Goal: Task Accomplishment & Management: Complete application form

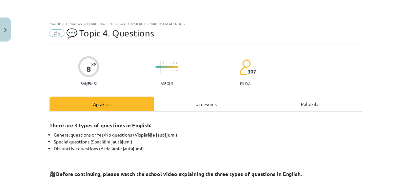
scroll to position [123, 0]
click at [6, 28] on img "Close" at bounding box center [5, 29] width 3 height 4
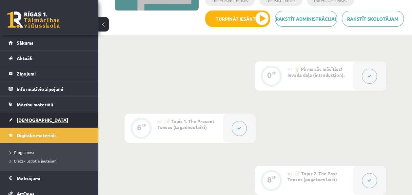
click at [24, 117] on span "[DEMOGRAPHIC_DATA]" at bounding box center [42, 120] width 51 height 6
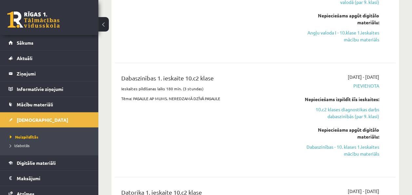
scroll to position [283, 0]
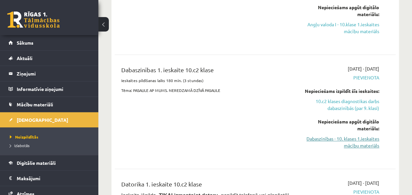
click at [359, 141] on link "Dabaszinības - 10. klases 1.ieskaites mācību materiāls" at bounding box center [339, 142] width 79 height 14
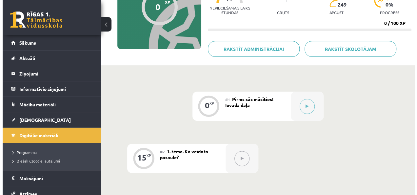
scroll to position [84, 0]
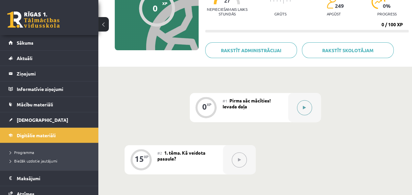
click at [296, 105] on div at bounding box center [304, 107] width 33 height 29
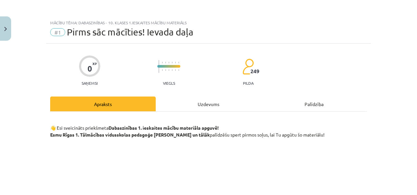
click at [193, 109] on div "Uzdevums" at bounding box center [208, 103] width 105 height 15
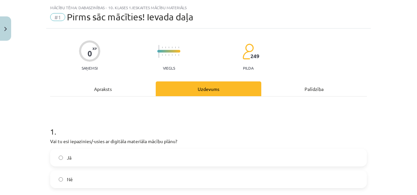
scroll to position [16, 0]
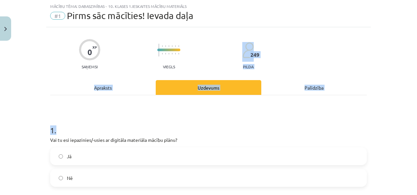
drag, startPoint x: 411, startPoint y: 56, endPoint x: 413, endPoint y: 103, distance: 46.9
click at [411, 103] on div "Mācību tēma: Dabaszinības - 10. klases 1.ieskaites mācību materiāls #1 Pirms sā…" at bounding box center [208, 97] width 417 height 195
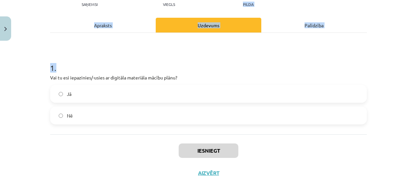
scroll to position [84, 0]
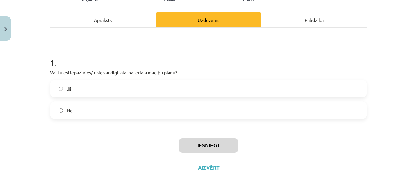
click at [302, 88] on label "Jā" at bounding box center [208, 88] width 315 height 16
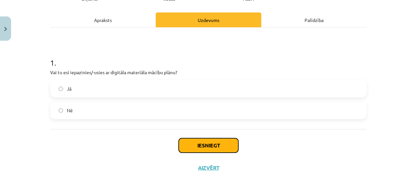
click at [221, 145] on button "Iesniegt" at bounding box center [208, 145] width 60 height 14
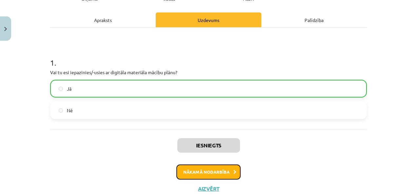
click at [208, 166] on button "Nākamā nodarbība" at bounding box center [208, 171] width 64 height 15
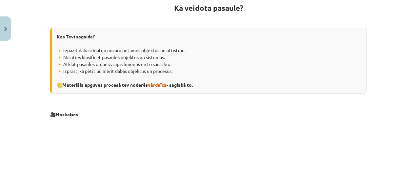
scroll to position [123, 0]
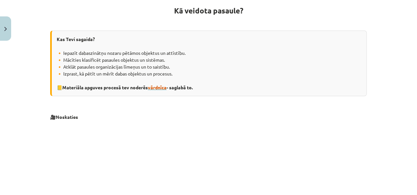
click at [158, 86] on span "vārdnīca" at bounding box center [157, 87] width 19 height 6
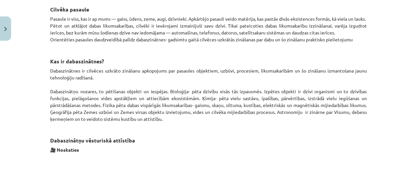
scroll to position [377, 0]
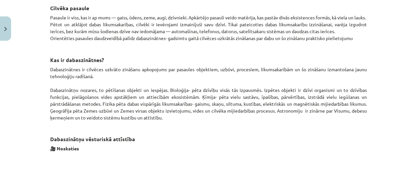
click at [386, 49] on div "Mācību tēma: Dabaszinības - 10. klases 1.ieskaites mācību materiāls #2 1. tēma.…" at bounding box center [208, 97] width 417 height 195
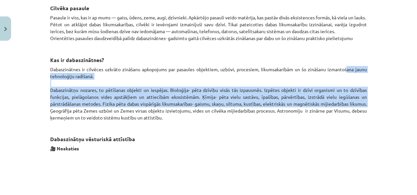
drag, startPoint x: 343, startPoint y: 69, endPoint x: 378, endPoint y: 102, distance: 48.2
click at [378, 102] on div "Mācību tēma: Dabaszinības - 10. klases 1.ieskaites mācību materiāls #2 1. tēma.…" at bounding box center [208, 97] width 417 height 195
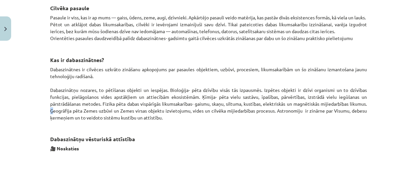
click at [378, 102] on div "Mācību tēma: Dabaszinības - 10. klases 1.ieskaites mācību materiāls #2 1. tēma.…" at bounding box center [208, 97] width 417 height 195
drag, startPoint x: 378, startPoint y: 102, endPoint x: 400, endPoint y: 29, distance: 76.0
click at [400, 29] on div "Mācību tēma: Dabaszinības - 10. klases 1.ieskaites mācību materiāls #2 1. tēma.…" at bounding box center [208, 97] width 417 height 195
drag, startPoint x: 400, startPoint y: 29, endPoint x: 300, endPoint y: 72, distance: 109.0
click at [300, 72] on p "Dabaszinātnes ir cilvēces uzkrāto zināšanu apkopojums par pasaules objektiem, u…" at bounding box center [208, 93] width 316 height 55
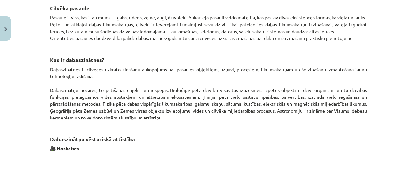
click at [378, 74] on div "Mācību tēma: Dabaszinības - 10. klases 1.ieskaites mācību materiāls #2 1. tēma.…" at bounding box center [208, 97] width 417 height 195
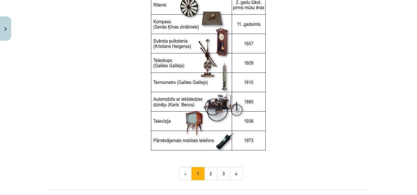
scroll to position [857, 0]
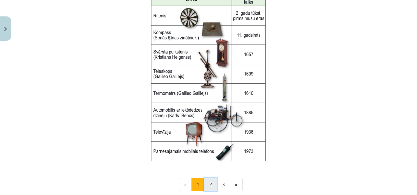
click at [208, 184] on button "2" at bounding box center [210, 184] width 13 height 13
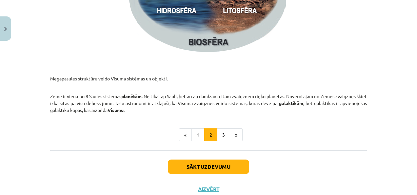
scroll to position [1039, 0]
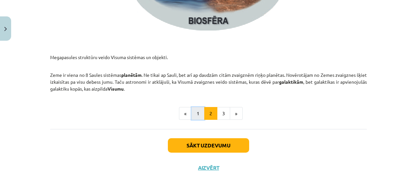
click at [193, 117] on button "1" at bounding box center [197, 113] width 13 height 13
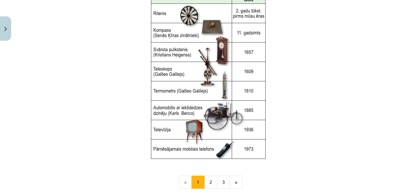
scroll to position [927, 0]
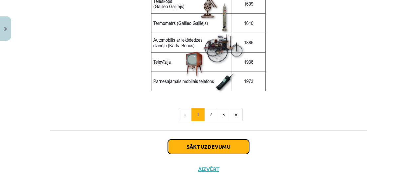
click at [210, 147] on button "Sākt uzdevumu" at bounding box center [208, 146] width 81 height 14
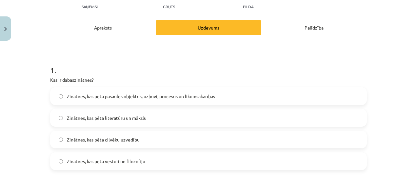
scroll to position [0, 0]
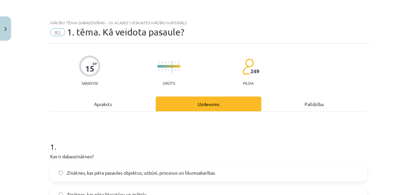
click at [135, 107] on div "Apraksts" at bounding box center [102, 103] width 105 height 15
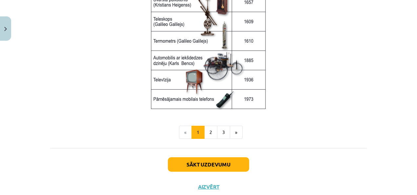
scroll to position [927, 0]
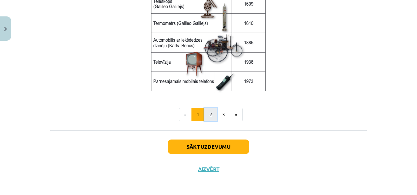
click at [212, 116] on button "2" at bounding box center [210, 114] width 13 height 13
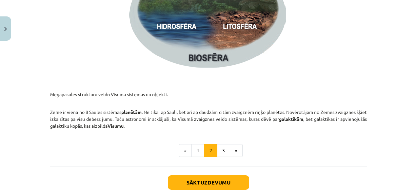
scroll to position [1039, 0]
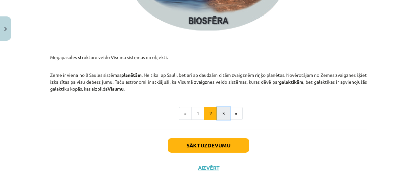
click at [218, 113] on button "3" at bounding box center [223, 113] width 13 height 13
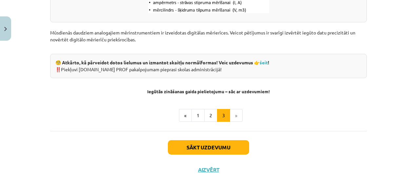
scroll to position [908, 0]
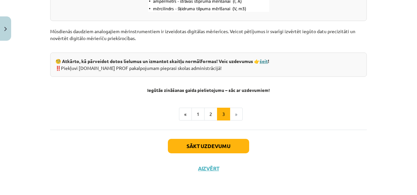
click at [264, 61] on link "šeit" at bounding box center [263, 61] width 8 height 6
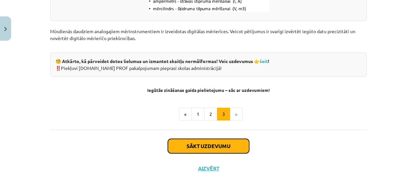
click at [238, 146] on button "Sākt uzdevumu" at bounding box center [208, 146] width 81 height 14
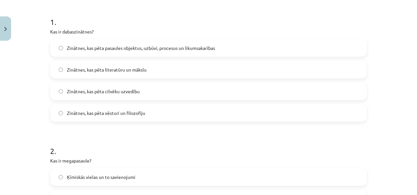
scroll to position [127, 0]
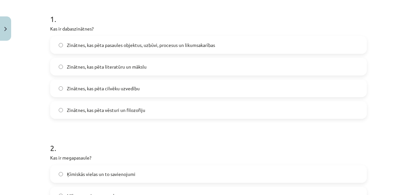
click at [242, 45] on label "Zinātnes, kas pēta pasaules objektus, uzbūvi, procesus un likumsakarības" at bounding box center [208, 45] width 315 height 16
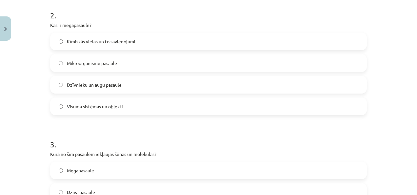
scroll to position [253, 0]
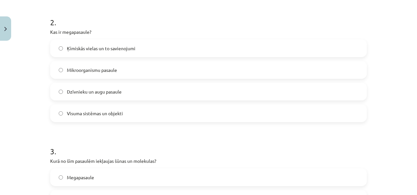
click at [129, 121] on div "Visuma sistēmas un objekti" at bounding box center [208, 113] width 316 height 18
click at [151, 109] on label "Visuma sistēmas un objekti" at bounding box center [208, 113] width 315 height 16
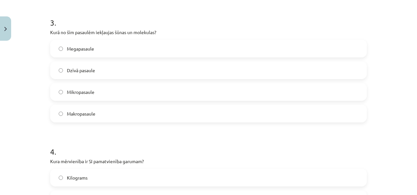
scroll to position [379, 0]
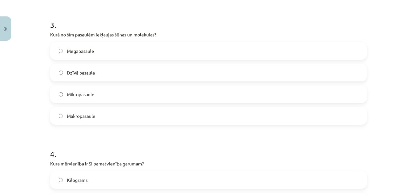
click at [97, 95] on label "Mikropasaule" at bounding box center [208, 94] width 315 height 16
click at [161, 86] on label "Mikropasaule" at bounding box center [208, 94] width 315 height 16
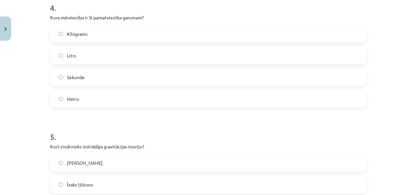
scroll to position [526, 0]
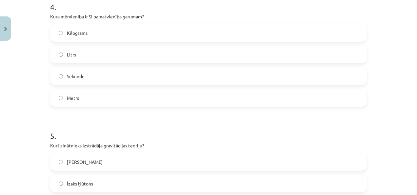
click at [156, 33] on label "Kilograms" at bounding box center [208, 33] width 315 height 16
click at [116, 102] on label "Metrs" at bounding box center [208, 97] width 315 height 16
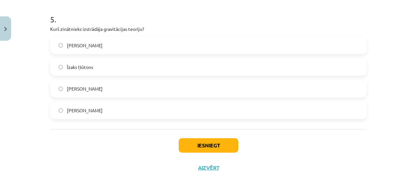
click at [92, 69] on label "Īzaks Ņūtons" at bounding box center [208, 67] width 315 height 16
click at [191, 145] on button "Iesniegt" at bounding box center [208, 145] width 60 height 14
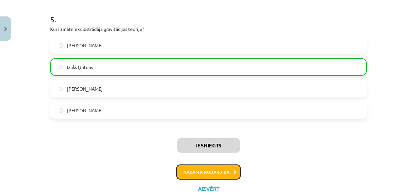
click at [203, 172] on button "Nākamā nodarbība" at bounding box center [208, 171] width 64 height 15
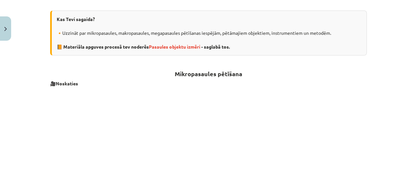
scroll to position [163, 0]
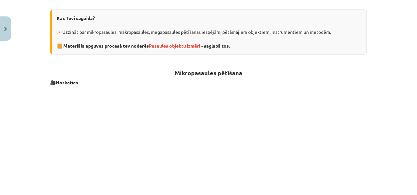
click at [165, 46] on span "Pasaules objektu izmēri" at bounding box center [174, 46] width 51 height 6
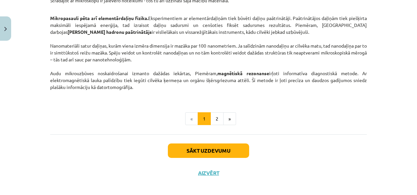
scroll to position [604, 0]
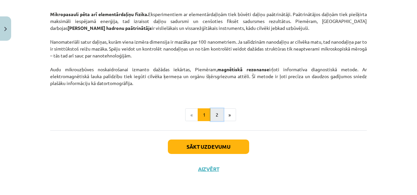
click at [217, 108] on button "2" at bounding box center [216, 114] width 13 height 13
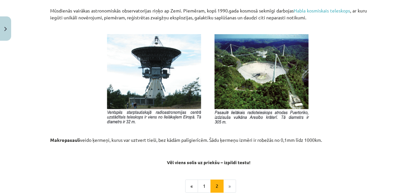
scroll to position [697, 0]
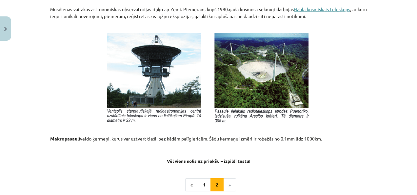
click at [316, 9] on link "Habla kosmiskais teleskops" at bounding box center [321, 9] width 56 height 6
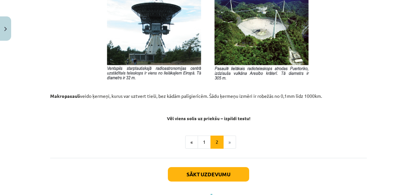
scroll to position [768, 0]
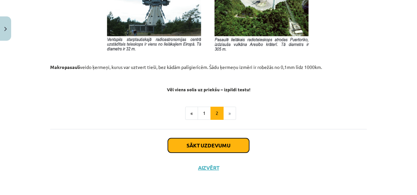
click at [195, 145] on button "Sākt uzdevumu" at bounding box center [208, 145] width 81 height 14
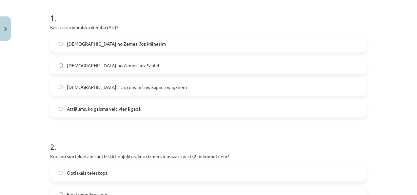
scroll to position [140, 0]
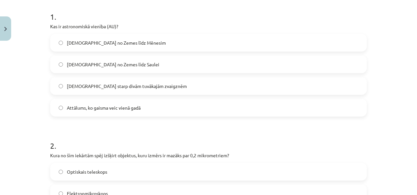
click at [172, 66] on label "Attālums no Zemes līdz Saulei" at bounding box center [208, 64] width 315 height 16
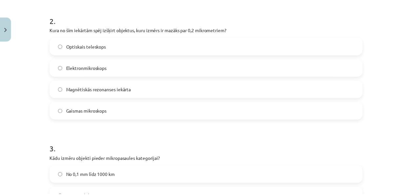
scroll to position [272, 0]
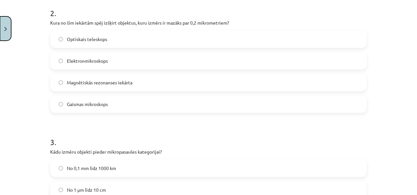
click at [5, 28] on img "Close" at bounding box center [5, 29] width 3 height 4
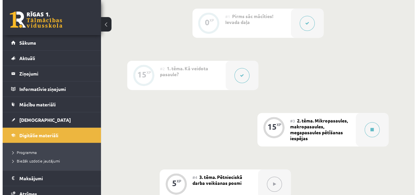
scroll to position [181, 0]
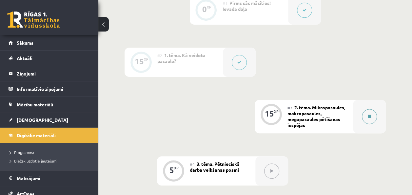
click at [370, 109] on button at bounding box center [369, 116] width 15 height 15
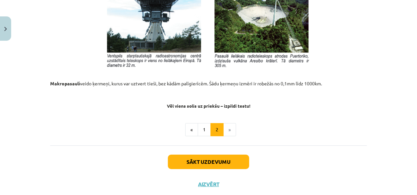
scroll to position [768, 0]
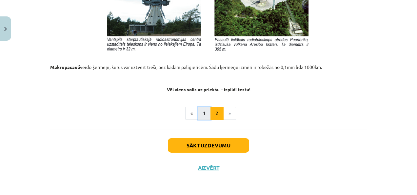
click at [201, 110] on button "1" at bounding box center [203, 112] width 13 height 13
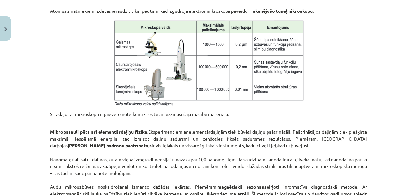
scroll to position [604, 0]
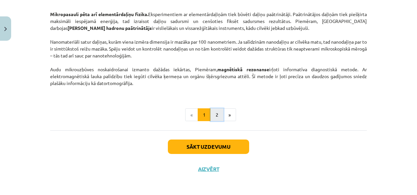
click at [218, 115] on button "2" at bounding box center [216, 114] width 13 height 13
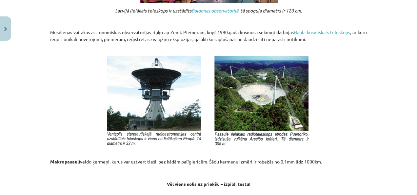
scroll to position [768, 0]
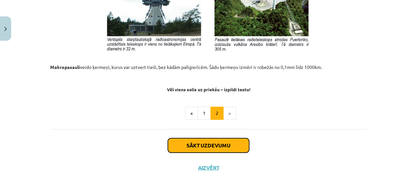
click at [226, 147] on button "Sākt uzdevumu" at bounding box center [208, 145] width 81 height 14
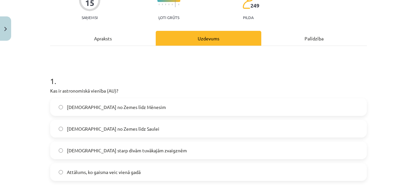
scroll to position [16, 0]
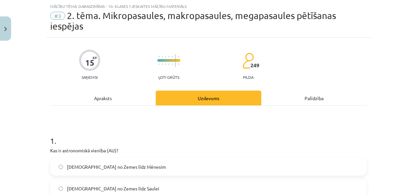
click at [158, 189] on label "Attālums no Zemes līdz Saulei" at bounding box center [208, 188] width 315 height 16
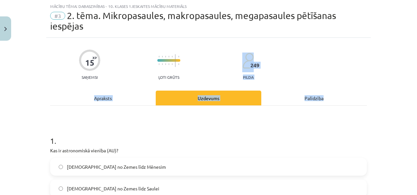
drag, startPoint x: 413, startPoint y: 48, endPoint x: 416, endPoint y: 90, distance: 42.0
click at [411, 90] on div "Mācību tēma: Dabaszinības - 10. klases 1.ieskaites mācību materiāls #3 2. tēma.…" at bounding box center [208, 97] width 417 height 195
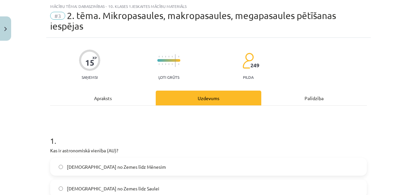
click at [381, 9] on div "Mācību tēma: Dabaszinības - 10. klases 1.ieskaites mācību materiāls #3 2. tēma.…" at bounding box center [208, 97] width 417 height 195
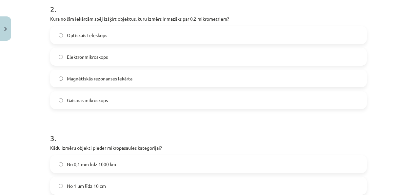
scroll to position [275, 0]
click at [177, 105] on label "Gaismas mikroskops" at bounding box center [208, 101] width 315 height 16
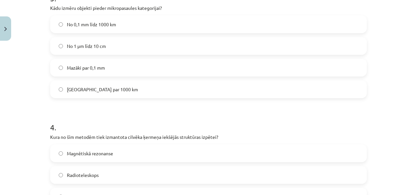
scroll to position [418, 0]
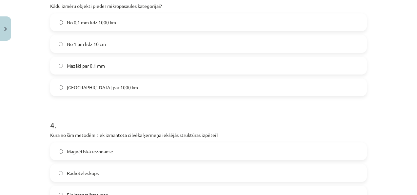
click at [114, 65] on label "Mazāki par 0,1 mm" at bounding box center [208, 65] width 315 height 16
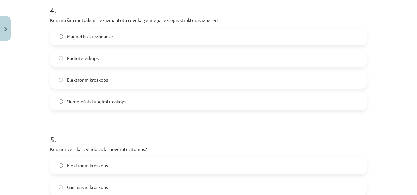
scroll to position [535, 0]
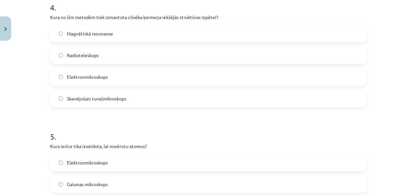
click at [122, 35] on label "Magnētiskā rezonanse" at bounding box center [208, 33] width 315 height 16
click at [107, 98] on span "Skenējošais tuneļmikroskops" at bounding box center [96, 98] width 59 height 7
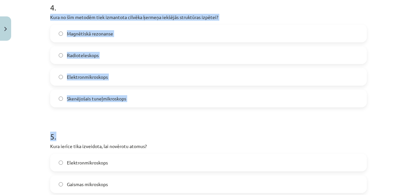
drag, startPoint x: 45, startPoint y: 16, endPoint x: 144, endPoint y: 112, distance: 138.3
copy form "Kura no šīm metodēm tiek izmantota cilvēka ķermeņa iekšējās struktūras izpētei?…"
click at [163, 35] on label "Magnētiskā rezonanse" at bounding box center [208, 33] width 315 height 16
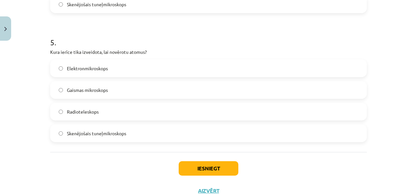
scroll to position [630, 0]
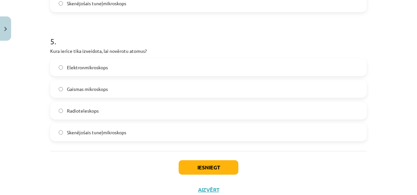
click at [113, 90] on label "Gaismas mikroskops" at bounding box center [208, 89] width 315 height 16
click at [84, 135] on label "Skenējošais tuneļmikroskops" at bounding box center [208, 132] width 315 height 16
click at [189, 164] on button "Iesniegt" at bounding box center [208, 167] width 60 height 14
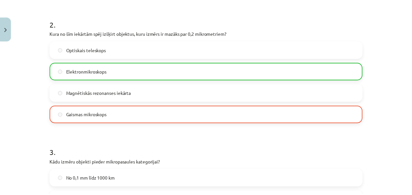
scroll to position [263, 0]
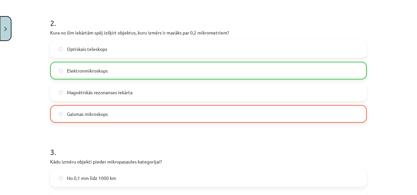
click at [1, 31] on button "Close" at bounding box center [5, 28] width 11 height 24
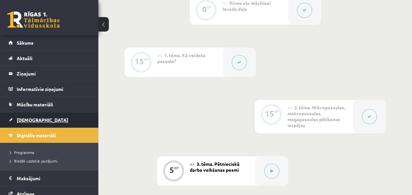
click at [64, 119] on link "[DEMOGRAPHIC_DATA]" at bounding box center [50, 119] width 82 height 15
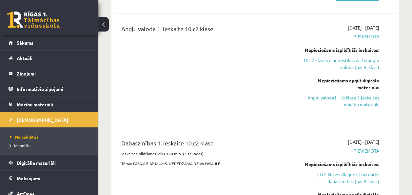
scroll to position [218, 0]
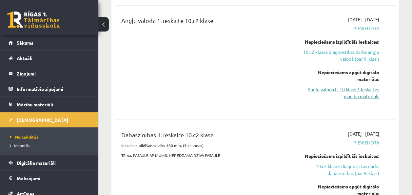
click at [365, 96] on link "Angļu valoda I - 10.klase 1.ieskaites mācību materiāls" at bounding box center [339, 93] width 79 height 14
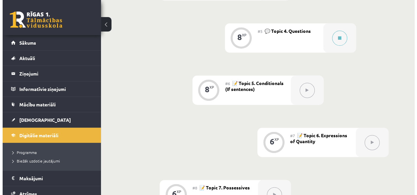
scroll to position [372, 0]
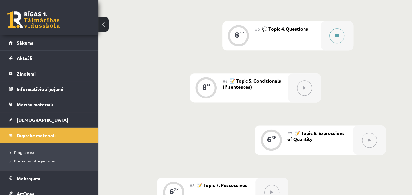
click at [338, 36] on button at bounding box center [336, 35] width 15 height 15
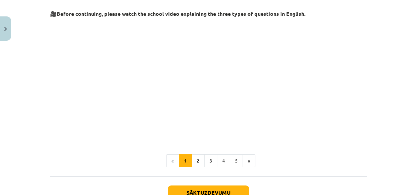
scroll to position [160, 0]
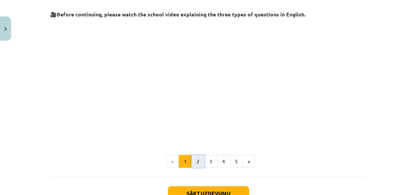
click at [194, 162] on button "2" at bounding box center [197, 161] width 13 height 13
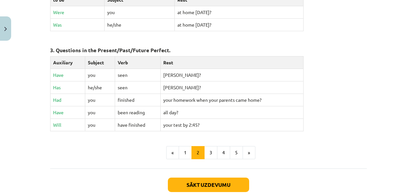
scroll to position [360, 0]
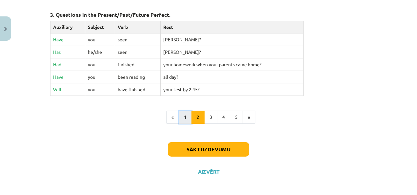
click at [182, 110] on button "1" at bounding box center [184, 116] width 13 height 13
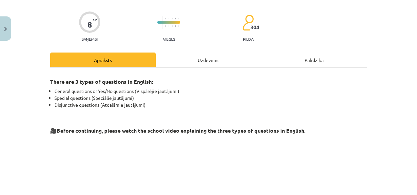
scroll to position [207, 0]
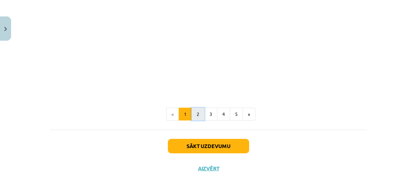
click at [198, 107] on button "2" at bounding box center [197, 113] width 13 height 13
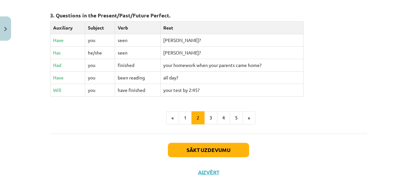
scroll to position [358, 0]
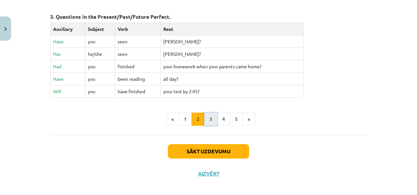
click at [208, 116] on button "3" at bounding box center [210, 118] width 13 height 13
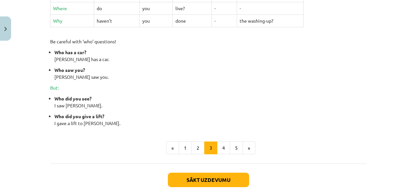
scroll to position [335, 0]
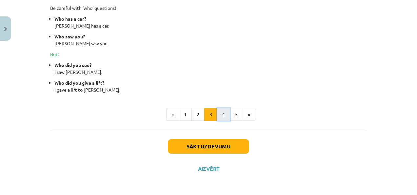
click at [223, 113] on button "4" at bounding box center [223, 114] width 13 height 13
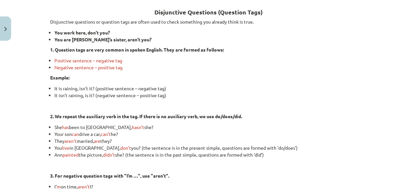
scroll to position [235, 0]
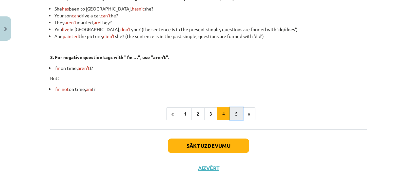
click at [235, 116] on button "5" at bounding box center [236, 113] width 13 height 13
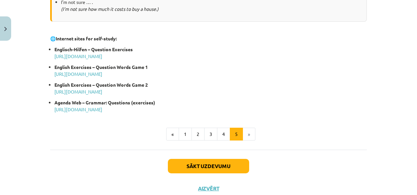
scroll to position [382, 0]
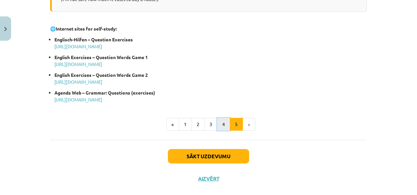
click at [220, 118] on button "4" at bounding box center [223, 124] width 13 height 13
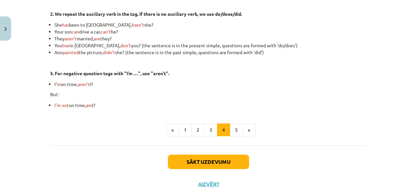
scroll to position [219, 0]
click at [233, 135] on button "5" at bounding box center [236, 129] width 13 height 13
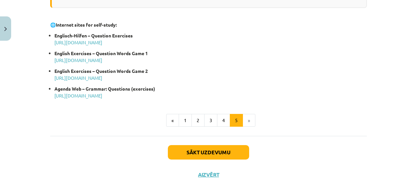
scroll to position [392, 0]
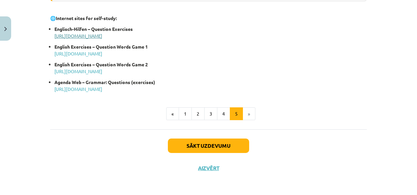
click at [102, 35] on link "http://www.englisch-hilfen.de/en/exercises_list/fragen.htm" at bounding box center [78, 36] width 48 height 6
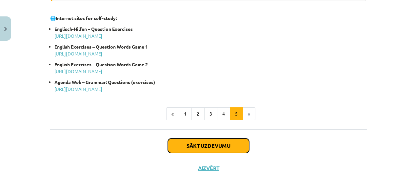
click at [207, 141] on button "Sākt uzdevumu" at bounding box center [208, 145] width 81 height 14
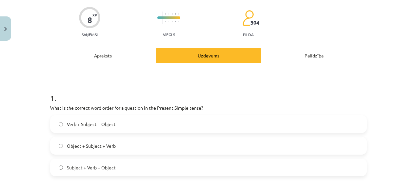
scroll to position [16, 0]
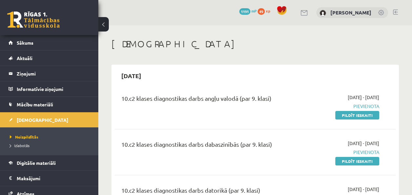
scroll to position [218, 0]
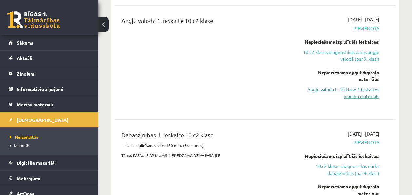
click at [345, 95] on link "Angļu valoda I - 10.klase 1.ieskaites mācību materiāls" at bounding box center [339, 93] width 79 height 14
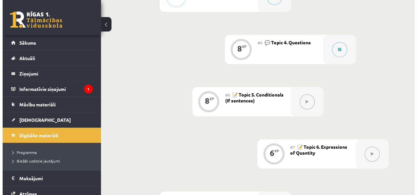
scroll to position [318, 0]
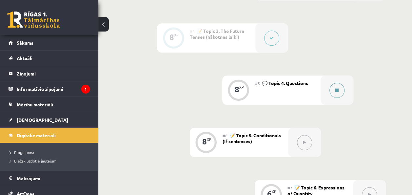
click at [339, 91] on button at bounding box center [336, 90] width 15 height 15
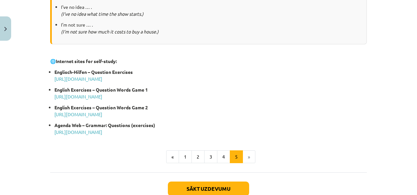
scroll to position [356, 0]
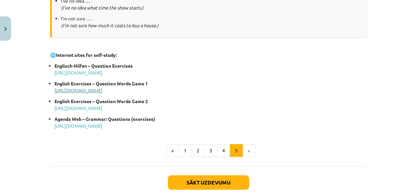
click at [102, 90] on link "[URL][DOMAIN_NAME]" at bounding box center [78, 90] width 48 height 6
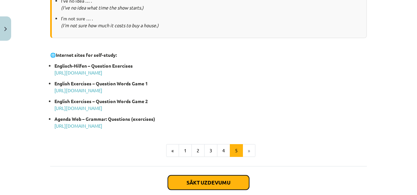
click at [221, 184] on button "Sākt uzdevumu" at bounding box center [208, 182] width 81 height 14
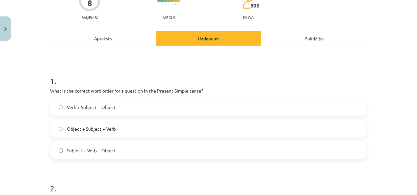
scroll to position [16, 0]
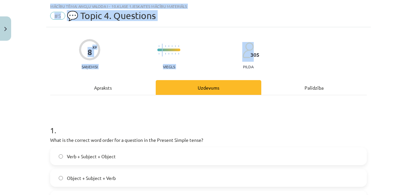
drag, startPoint x: 411, startPoint y: 52, endPoint x: 417, endPoint y: 76, distance: 25.1
click at [351, 37] on div "8 XP Saņemsi Viegls 305 pilda" at bounding box center [208, 52] width 316 height 34
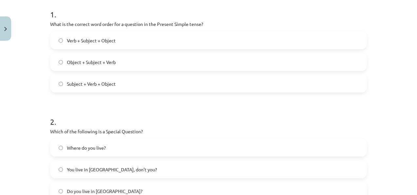
scroll to position [135, 0]
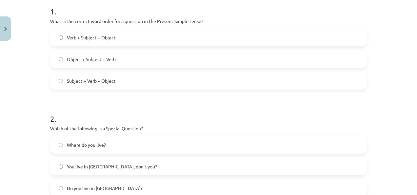
click at [92, 37] on span "Verb + Subject + Object" at bounding box center [91, 37] width 49 height 7
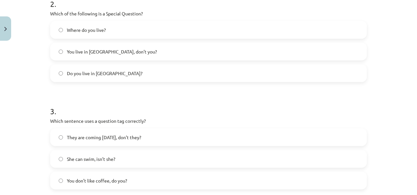
scroll to position [250, 0]
click at [121, 27] on label "Where do you live?" at bounding box center [208, 29] width 315 height 16
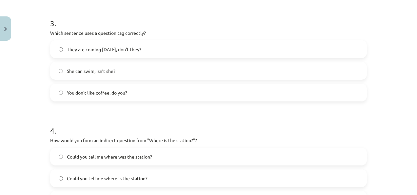
scroll to position [353, 0]
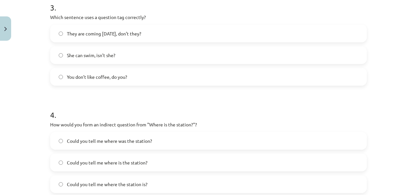
click at [96, 81] on label "You don’t like coffee, do you?" at bounding box center [208, 76] width 315 height 16
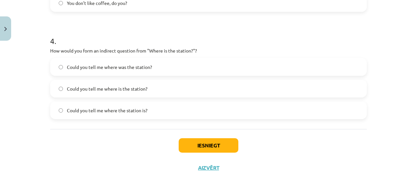
scroll to position [426, 0]
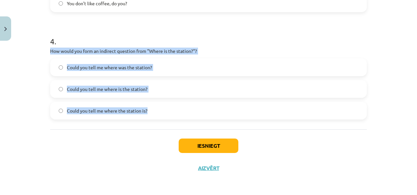
drag, startPoint x: 47, startPoint y: 48, endPoint x: 153, endPoint y: 107, distance: 121.7
copy div "How would you form an indirect question from "Where is the station?"? Could you…"
click at [153, 112] on label "Could you tell me where the station is?" at bounding box center [208, 110] width 315 height 16
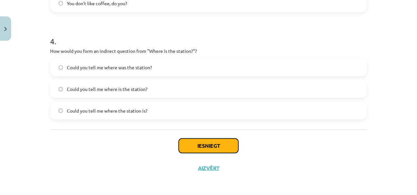
click at [190, 140] on button "Iesniegt" at bounding box center [208, 145] width 60 height 14
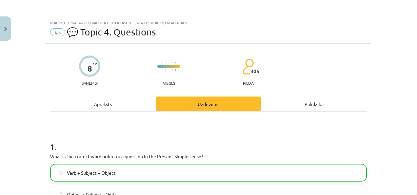
scroll to position [447, 0]
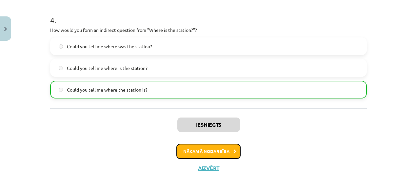
click at [225, 154] on button "Nākamā nodarbība" at bounding box center [208, 150] width 64 height 15
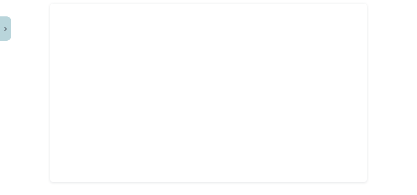
scroll to position [426, 0]
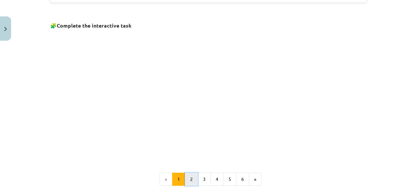
click at [191, 172] on button "2" at bounding box center [191, 178] width 13 height 13
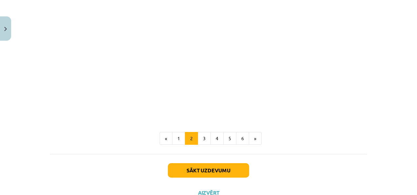
scroll to position [308, 0]
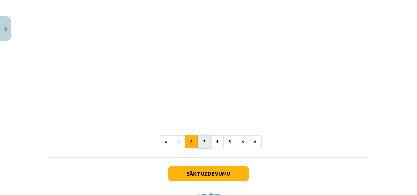
click at [205, 139] on button "3" at bounding box center [203, 141] width 13 height 13
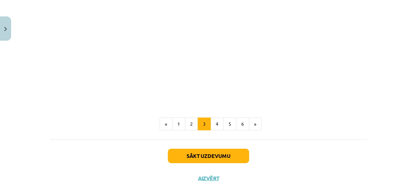
scroll to position [333, 0]
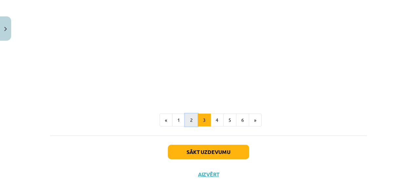
click at [189, 122] on button "2" at bounding box center [191, 119] width 13 height 13
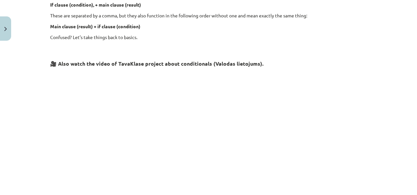
scroll to position [317, 0]
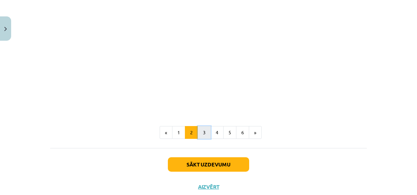
click at [200, 131] on button "3" at bounding box center [203, 132] width 13 height 13
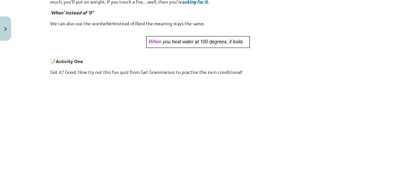
scroll to position [339, 0]
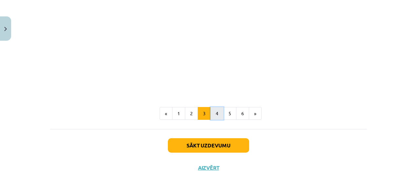
click at [218, 115] on button "4" at bounding box center [216, 113] width 13 height 13
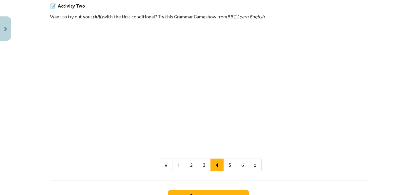
scroll to position [435, 0]
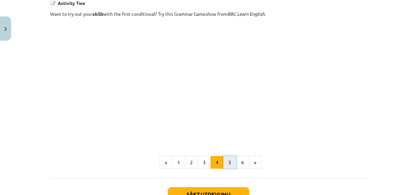
click at [223, 161] on button "5" at bounding box center [229, 162] width 13 height 13
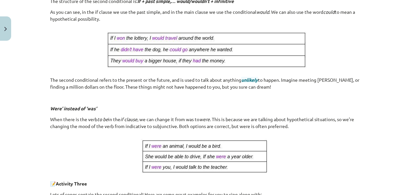
scroll to position [170, 0]
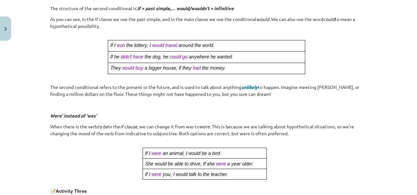
click at [411, 120] on div "Mācību tēma: Angļu valoda i - 10.klase 1.ieskaites mācību materiāls #6 📝 Topic …" at bounding box center [208, 97] width 417 height 195
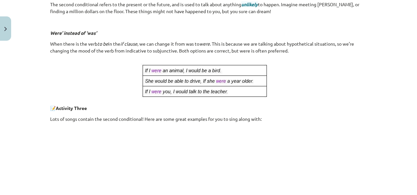
scroll to position [406, 0]
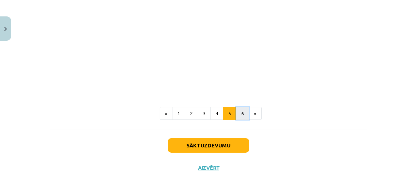
click at [239, 110] on button "6" at bounding box center [242, 113] width 13 height 13
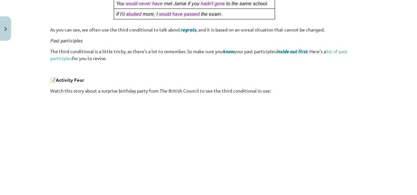
scroll to position [193, 0]
click at [338, 49] on link "list of past participles" at bounding box center [198, 53] width 297 height 13
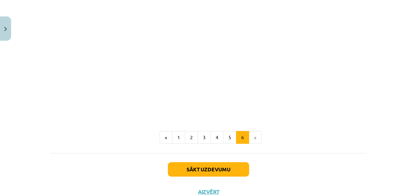
scroll to position [295, 0]
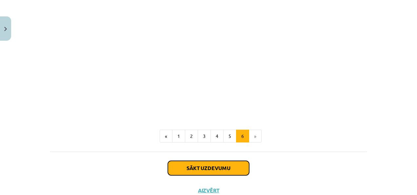
click at [212, 163] on button "Sākt uzdevumu" at bounding box center [208, 167] width 81 height 14
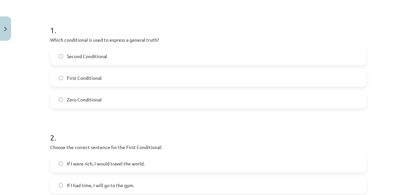
scroll to position [119, 0]
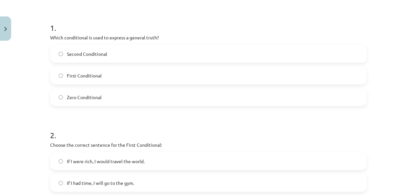
click at [129, 98] on label "Zero Conditional" at bounding box center [208, 97] width 315 height 16
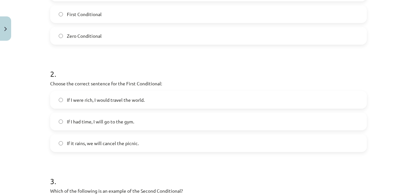
scroll to position [182, 0]
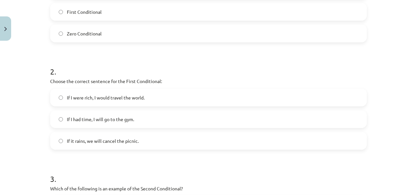
click at [110, 141] on span "If it rains, we will cancel the picnic." at bounding box center [103, 140] width 72 height 7
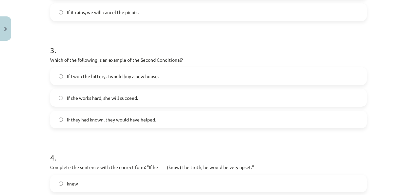
scroll to position [311, 0]
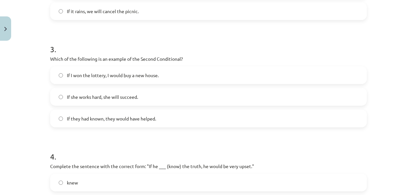
click at [89, 75] on span "If I won the lottery, I would buy a new house." at bounding box center [113, 75] width 92 height 7
click at [169, 114] on label "If they had known, they would have helped." at bounding box center [208, 118] width 315 height 16
click at [274, 79] on label "If I won the lottery, I would buy a new house." at bounding box center [208, 75] width 315 height 16
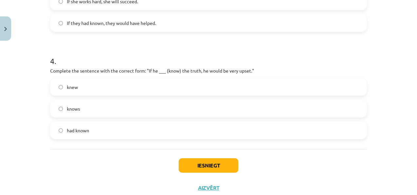
scroll to position [410, 0]
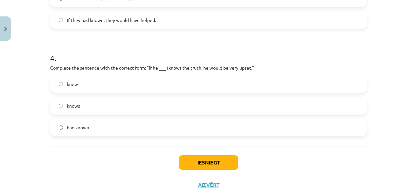
click at [158, 85] on label "knew" at bounding box center [208, 84] width 315 height 16
click at [204, 160] on button "Iesniegt" at bounding box center [208, 162] width 60 height 14
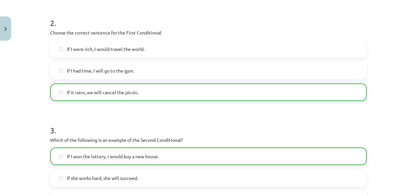
scroll to position [447, 0]
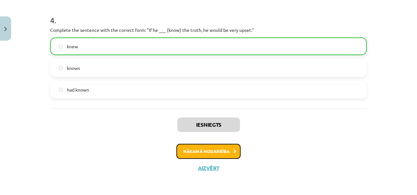
click at [219, 152] on button "Nākamā nodarbība" at bounding box center [208, 150] width 64 height 15
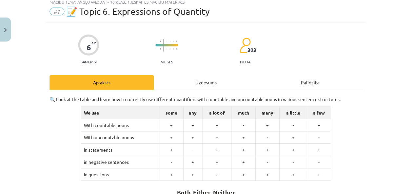
scroll to position [16, 0]
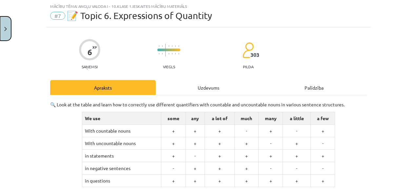
click at [9, 28] on button "Close" at bounding box center [5, 28] width 11 height 24
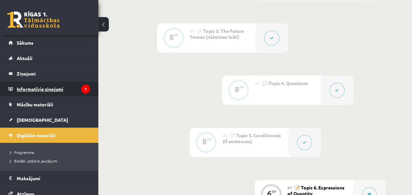
click at [63, 88] on legend "Informatīvie ziņojumi 1" at bounding box center [53, 88] width 73 height 15
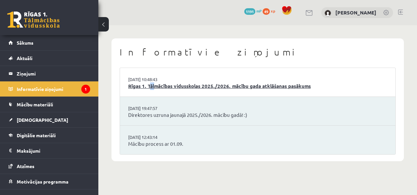
drag, startPoint x: 149, startPoint y: 90, endPoint x: 156, endPoint y: 88, distance: 7.6
click at [156, 88] on li "02.09.2025 10:48:43 Rīgas 1. Tālmācības vidusskolas 2025./2026. mācību gada atk…" at bounding box center [257, 82] width 275 height 29
click at [156, 88] on link "Rīgas 1. Tālmācības vidusskolas 2025./2026. mācību gada atklāšanas pasākums" at bounding box center [257, 86] width 259 height 8
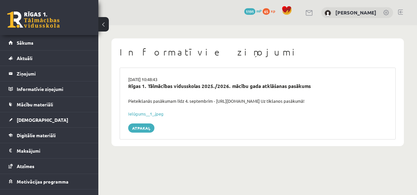
click at [156, 88] on div "Rīgas 1. Tālmācības vidusskolas 2025./2026. mācību gada atklāšanas pasākums" at bounding box center [257, 86] width 259 height 8
click at [34, 126] on link "[DEMOGRAPHIC_DATA]" at bounding box center [50, 119] width 82 height 15
